Goal: Information Seeking & Learning: Learn about a topic

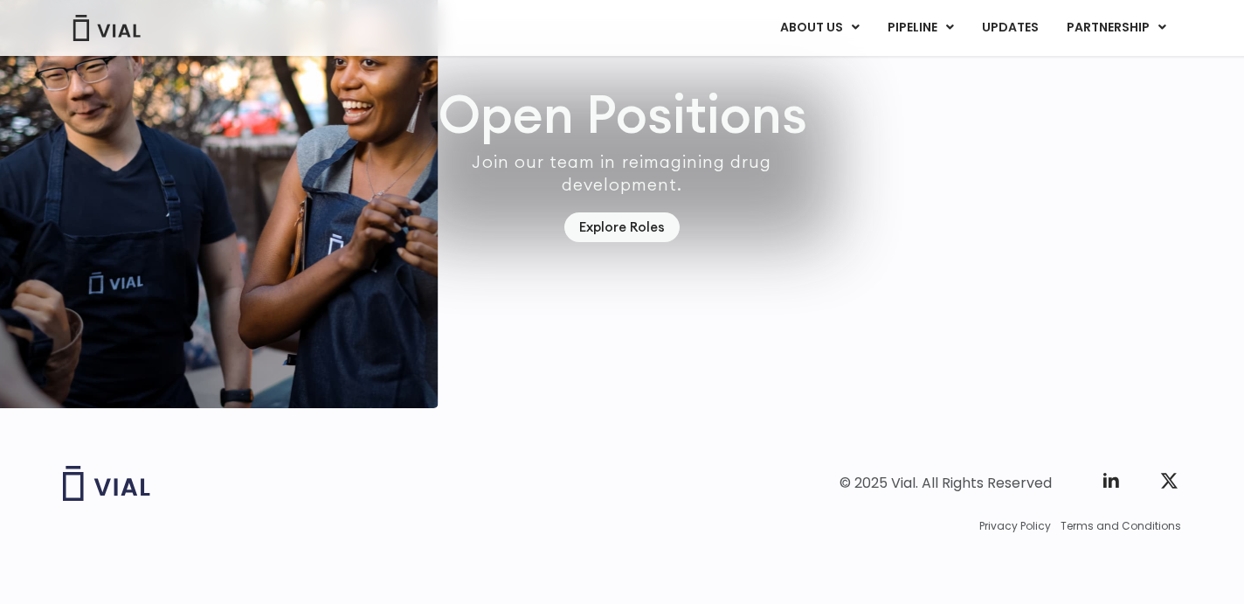
scroll to position [5198, 0]
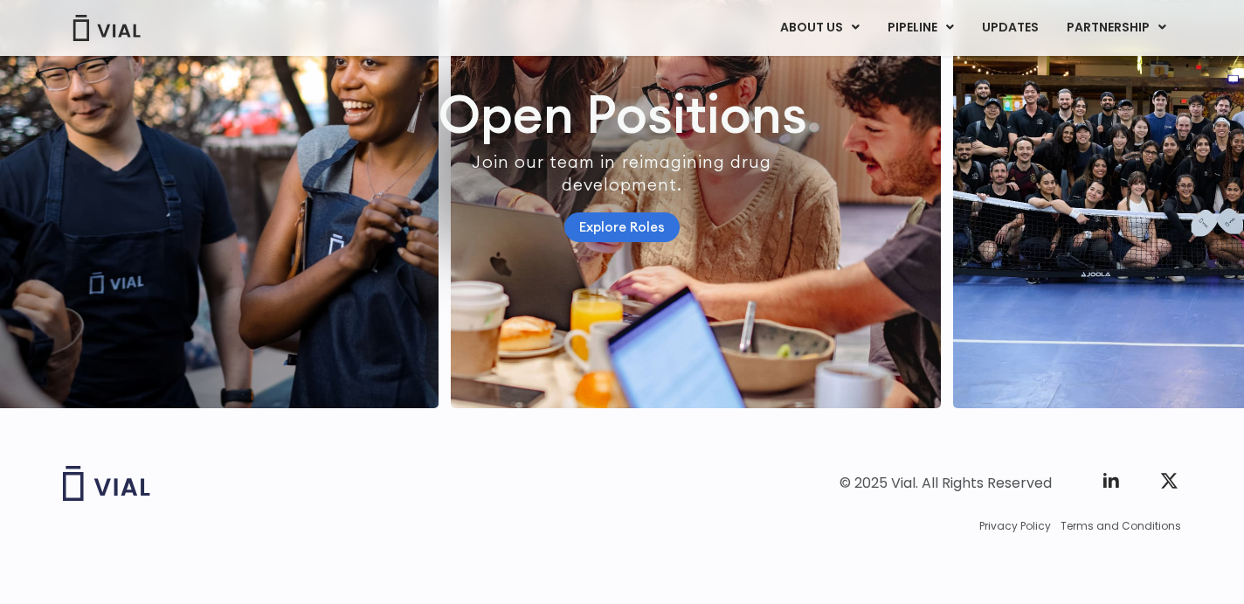
click at [620, 217] on link "Explore Roles" at bounding box center [621, 227] width 115 height 31
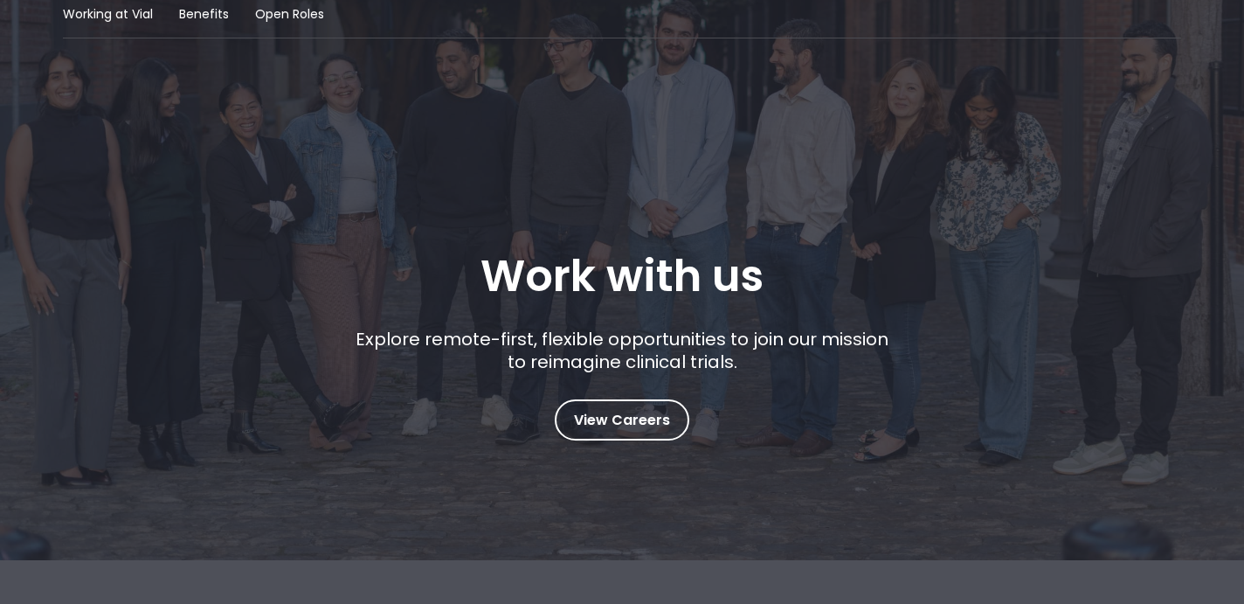
scroll to position [15, 0]
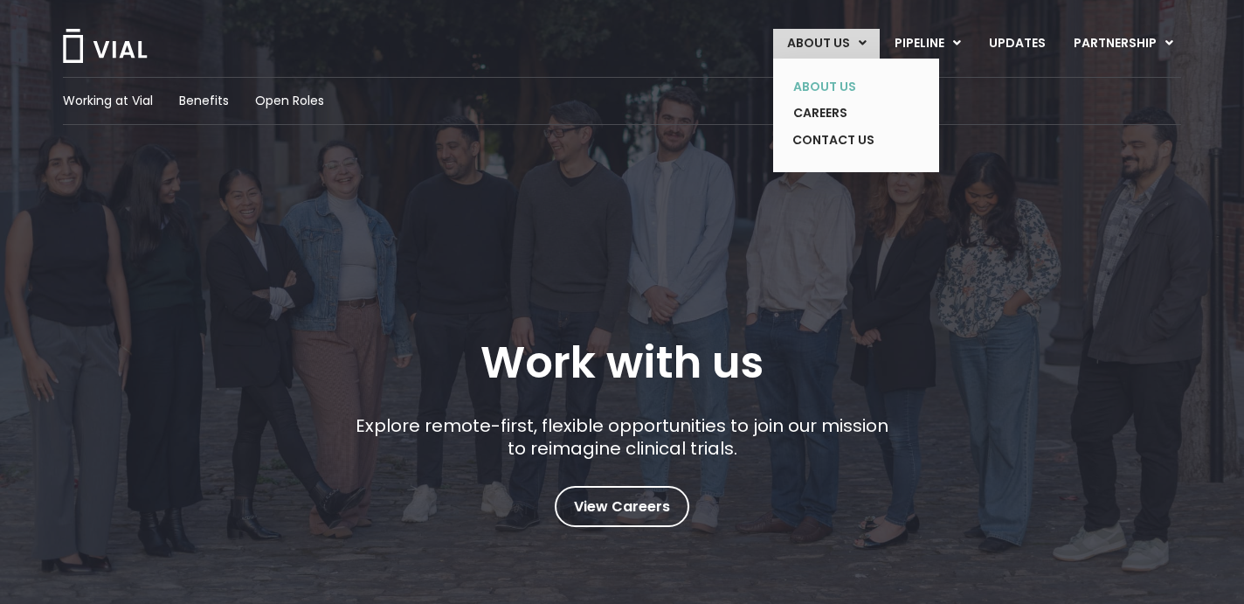
click at [846, 92] on link "ABOUT US" at bounding box center [843, 86] width 128 height 27
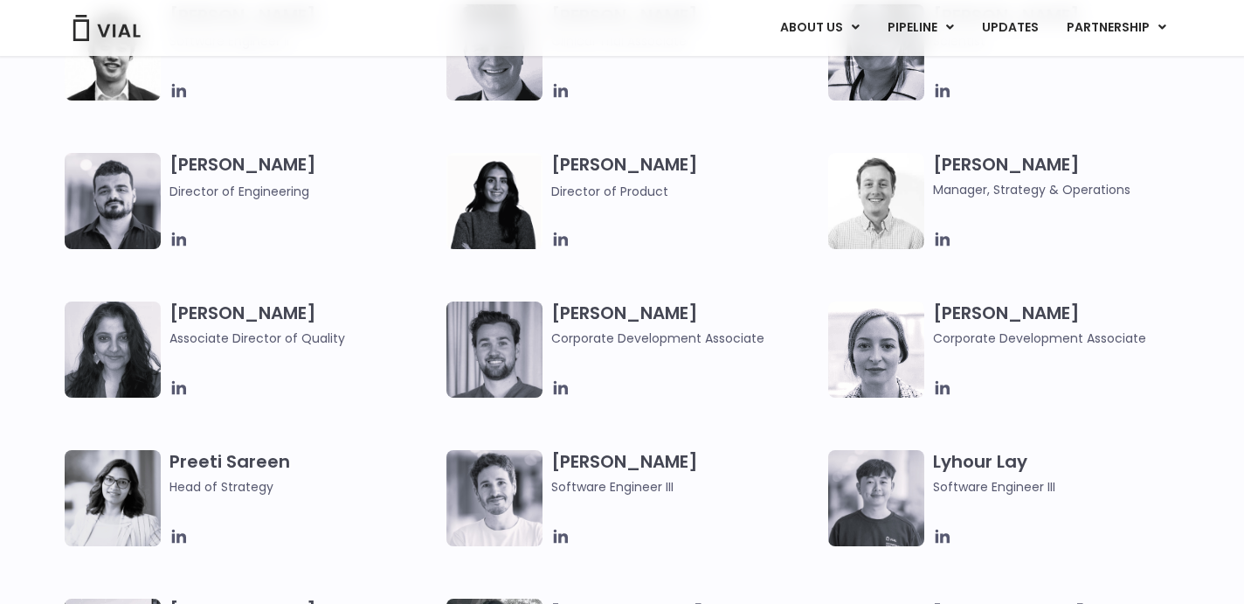
scroll to position [1715, 0]
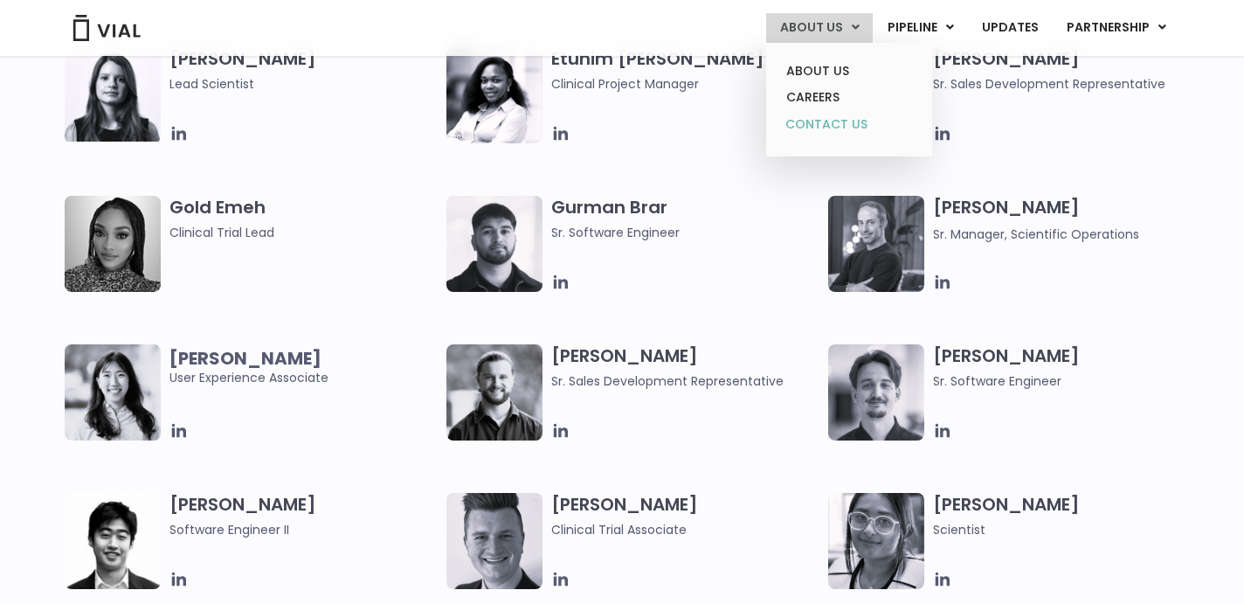
click at [840, 121] on link "CONTACT US" at bounding box center [848, 125] width 153 height 28
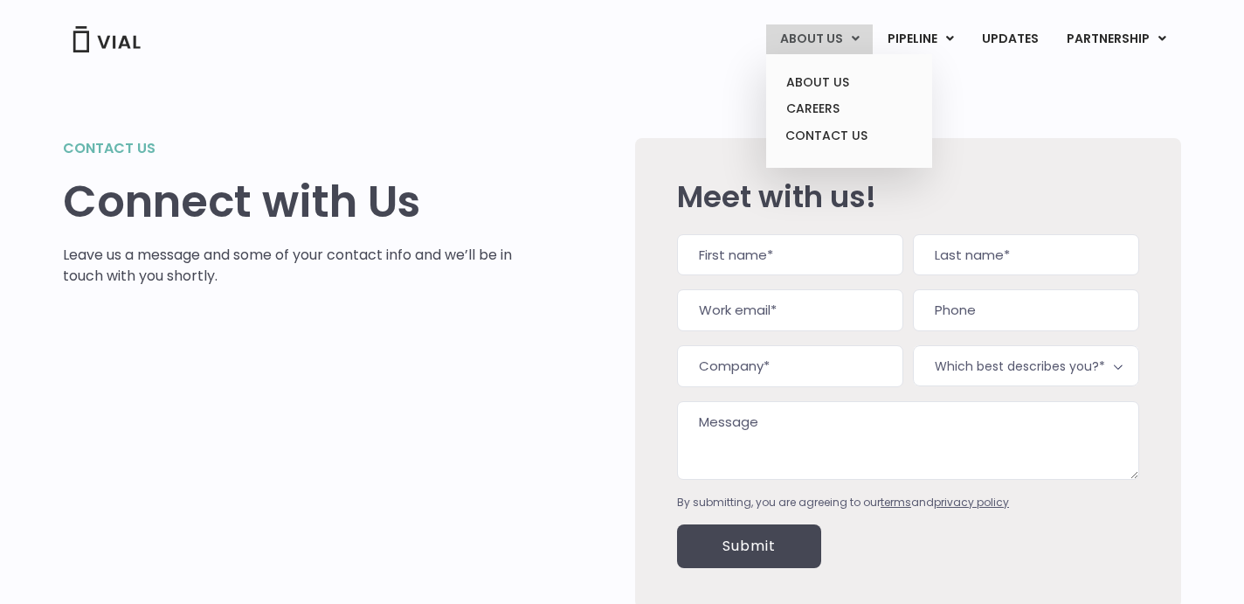
click at [832, 37] on link "ABOUT US" at bounding box center [819, 39] width 107 height 30
click at [833, 92] on link "ABOUT US" at bounding box center [848, 82] width 153 height 27
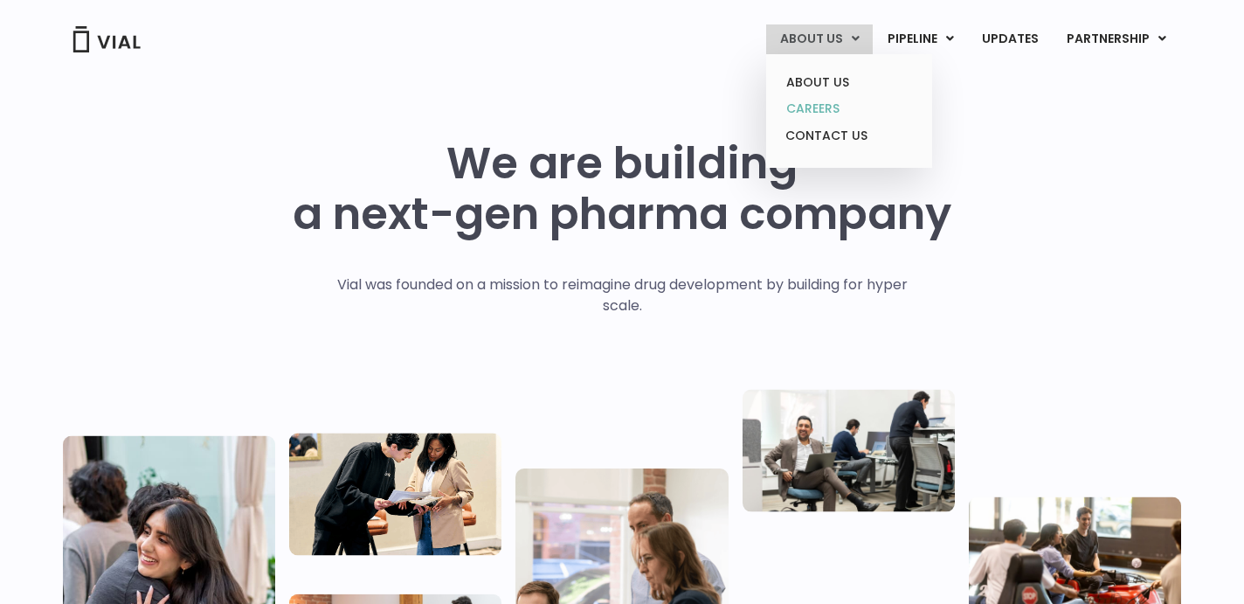
click at [827, 111] on link "CAREERS" at bounding box center [848, 108] width 153 height 27
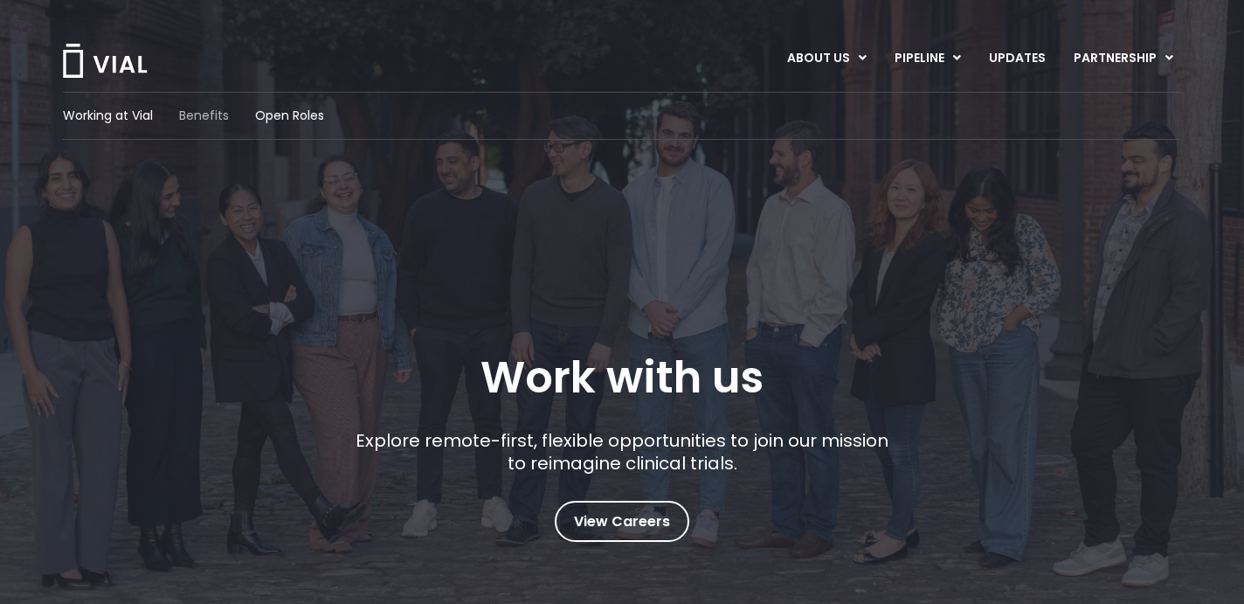
click at [205, 120] on span "Benefits" at bounding box center [204, 116] width 50 height 18
click at [110, 121] on span "Working at Vial" at bounding box center [108, 116] width 90 height 18
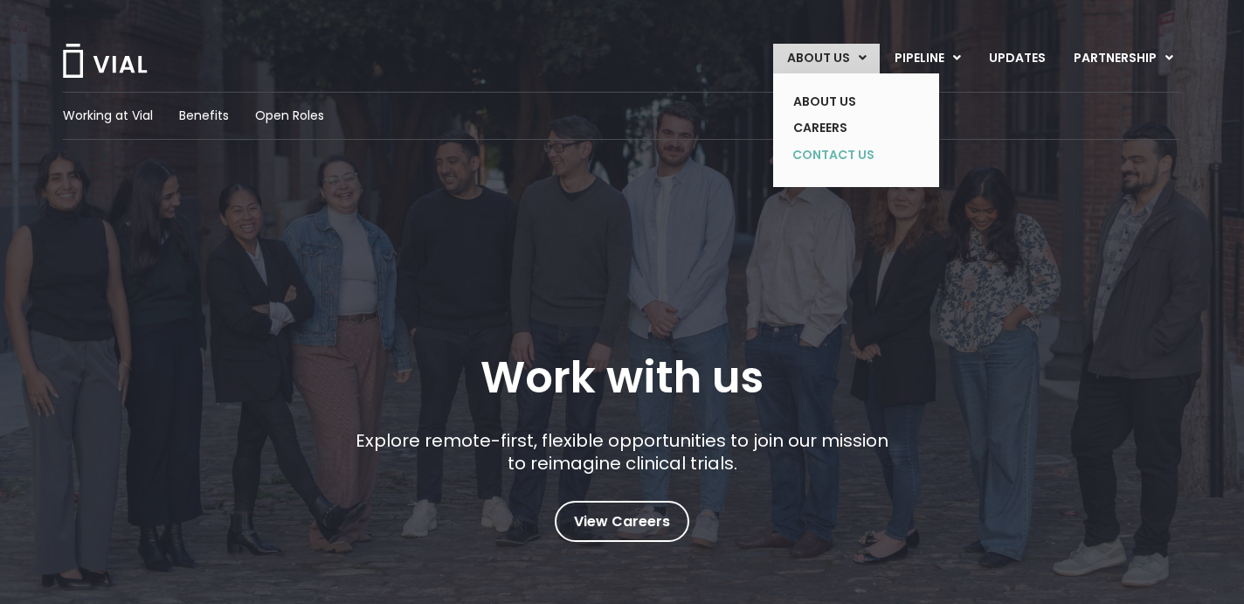
click at [860, 153] on link "CONTACT US" at bounding box center [843, 156] width 128 height 28
